Goal: Find specific page/section: Locate a particular part of the current website

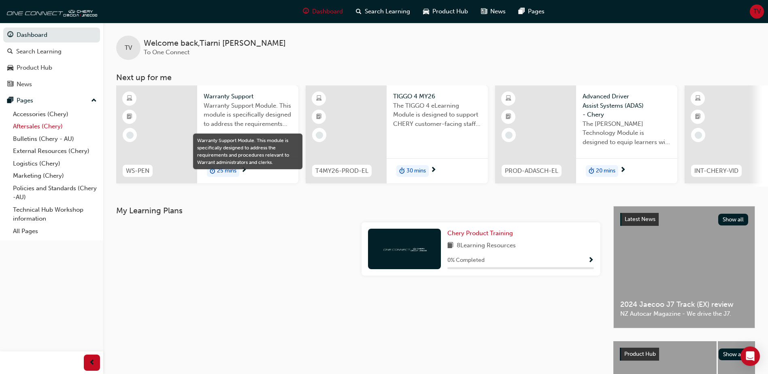
click at [34, 125] on link "Aftersales (Chery)" at bounding box center [55, 126] width 90 height 13
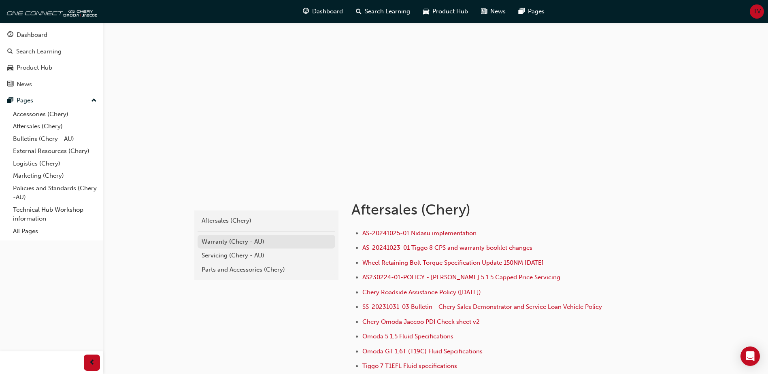
click at [227, 243] on div "Warranty (Chery - AU)" at bounding box center [267, 241] width 130 height 9
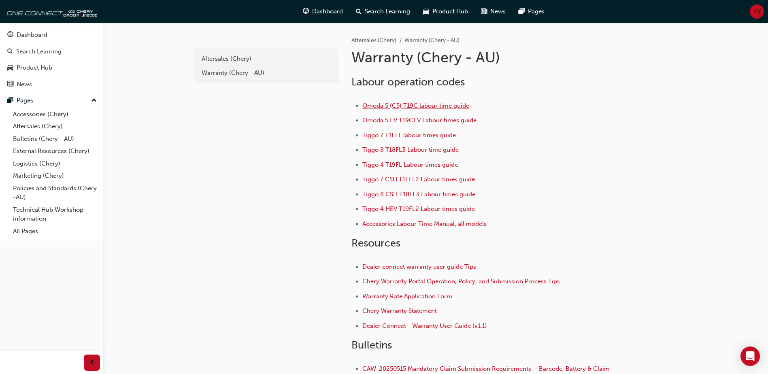
click at [425, 106] on span "Omoda 5 (C5) T19C labour time guide" at bounding box center [415, 105] width 107 height 7
